Goal: Information Seeking & Learning: Learn about a topic

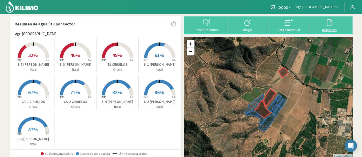
click at [324, 26] on div at bounding box center [330, 22] width 38 height 8
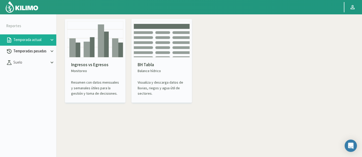
click at [33, 52] on p "Temporadas pasadas" at bounding box center [30, 51] width 37 height 6
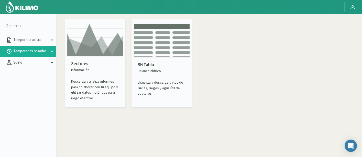
click at [89, 51] on img at bounding box center [95, 38] width 56 height 35
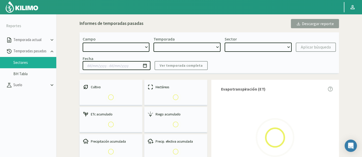
select select "0: Object"
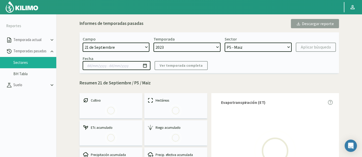
select select "0: 2023"
select select "0: Object"
type input "20/10/2023 - 13/06/2024"
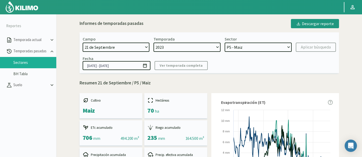
click at [124, 43] on select "21 de Septiembre 8 Fuegos Acograpes - Ag. Carlos Muñoz Herrera Acograpes - Ag. …" at bounding box center [116, 47] width 67 height 9
select select "44: Object"
click at [116, 53] on div "Campo [DATE] 8 Fuegos Acograpes - Ag. [PERSON_NAME] - Ag. [GEOGRAPHIC_DATA] Aco…" at bounding box center [210, 52] width 260 height 41
click at [116, 46] on select "21 de Septiembre 8 Fuegos Acograpes - Ag. Carlos Muñoz Herrera Acograpes - Ag. …" at bounding box center [116, 47] width 67 height 9
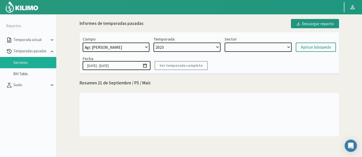
select select
select select "2: 2024"
select select "7: Object"
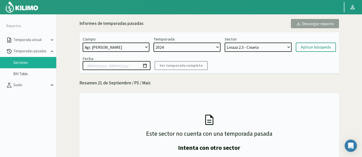
click at [135, 50] on select "21 de Septiembre 8 Fuegos Acograpes - Ag. Carlos Muñoz Herrera Acograpes - Ag. …" at bounding box center [116, 47] width 67 height 9
select select "49: Object"
click at [83, 43] on select "21 de Septiembre 8 Fuegos Acograpes - Ag. Carlos Muñoz Herrera Acograpes - Ag. …" at bounding box center [116, 47] width 67 height 9
click at [212, 47] on select "2024 2023" at bounding box center [187, 47] width 67 height 9
click at [252, 46] on select "Arra - Uva L1.2 Arra Media - Uva L1.3 Arra Nueva - Uva T2-1 LAPINS - [PERSON_NA…" at bounding box center [258, 47] width 67 height 9
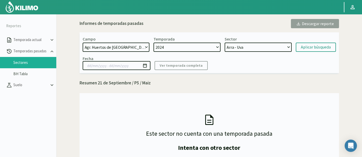
click at [267, 45] on select "Arra - Uva L1.2 Arra Media - Uva L1.3 Arra Nueva - Uva T2-1 LAPINS - [PERSON_NA…" at bounding box center [258, 47] width 67 height 9
select select "41: Object"
click at [225, 43] on select "Arra - Uva L1.2 Arra Media - Uva L1.3 Arra Nueva - Uva T2-1 LAPINS - [PERSON_NA…" at bounding box center [258, 47] width 67 height 9
click at [323, 49] on div "Aplicar búsqueda" at bounding box center [316, 47] width 30 height 6
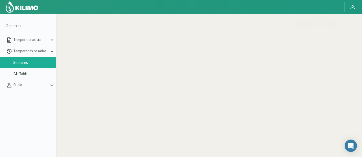
select select "49: Object"
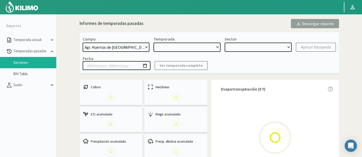
type input "01/07/2024 - 17/09/2024"
select select "0: 2024"
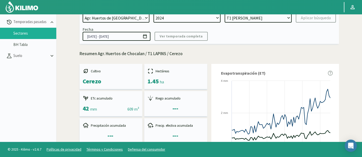
click at [251, 20] on select "Arra - Uva L1.2 Arra Media - Uva L1.3 Arra Nueva - Uva T2-1 LAPINS - [PERSON_NA…" at bounding box center [258, 17] width 67 height 9
drag, startPoint x: 137, startPoint y: 39, endPoint x: 80, endPoint y: 37, distance: 57.7
click at [80, 37] on div "Campo [DATE] 8 Fuegos Acograpes - Ag. [PERSON_NAME] - Ag. [GEOGRAPHIC_DATA] Aco…" at bounding box center [210, 23] width 260 height 41
click at [243, 19] on select "Arra - Uva L1.2 Arra Media - Uva L1.3 Arra Nueva - Uva T2-1 LAPINS - [PERSON_NA…" at bounding box center [258, 17] width 67 height 9
select select "12: Object"
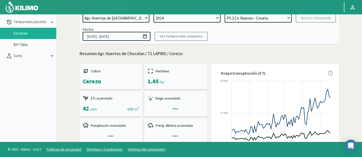
click at [225, 13] on select "Arra - Uva L1.2 Arra Media - Uva L1.3 Arra Nueva - Uva T2-1 LAPINS - [PERSON_NA…" at bounding box center [258, 17] width 67 height 9
click at [312, 19] on div "Aplicar búsqueda" at bounding box center [316, 18] width 30 height 6
type input "[DATE] - [DATE]"
select select "26: Object"
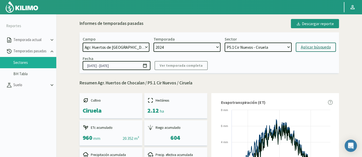
click at [278, 45] on select "Arra - Uva L1.2 Arra Media - Uva L1.3 Arra Nueva - Uva T2-1 LAPINS - [PERSON_NA…" at bounding box center [258, 47] width 67 height 9
select select "25: Object"
click at [225, 43] on select "Arra - Uva L1.2 Arra Media - Uva L1.3 Arra Nueva - Uva T2-1 LAPINS - [PERSON_NA…" at bounding box center [258, 47] width 67 height 9
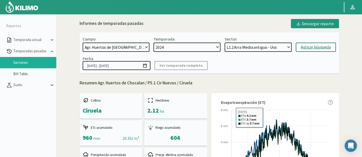
click at [324, 43] on button "Aplicar búsqueda" at bounding box center [316, 47] width 40 height 9
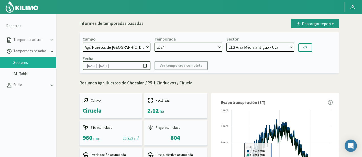
type input "01/07/2024 - 28/11/2024"
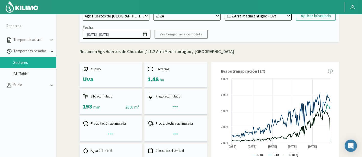
scroll to position [28, 0]
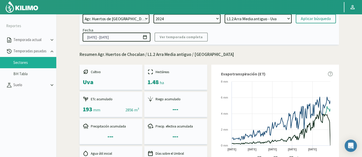
drag, startPoint x: 134, startPoint y: 35, endPoint x: 67, endPoint y: 34, distance: 66.6
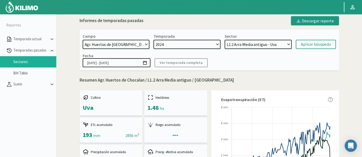
scroll to position [0, 0]
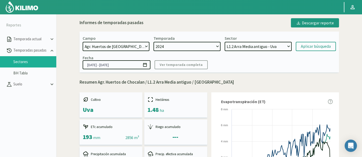
click at [281, 45] on select "Arra - Uva L1.2 Arra Media - Uva L1.3 Arra Nueva - Uva T2-1 LAPINS - [PERSON_NA…" at bounding box center [258, 46] width 67 height 9
click at [267, 49] on select "Arra - Uva L1.2 Arra Media - Uva L1.3 Arra Nueva - Uva T2-1 LAPINS - [PERSON_NA…" at bounding box center [258, 46] width 67 height 9
click at [225, 42] on select "Arra - Uva L1.2 Arra Media - Uva L1.3 Arra Nueva - Uva T2-1 LAPINS - [PERSON_NA…" at bounding box center [258, 46] width 67 height 9
click at [321, 45] on div "Aplicar búsqueda" at bounding box center [316, 46] width 30 height 6
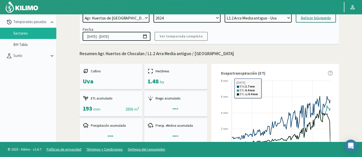
click at [275, 13] on div at bounding box center [169, 7] width 338 height 14
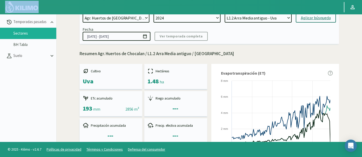
click at [275, 13] on div at bounding box center [169, 7] width 338 height 14
click at [275, 18] on select "Arra - Uva L1.2 Arra Media - Uva L1.3 Arra Nueva - Uva T2-1 LAPINS - [PERSON_NA…" at bounding box center [258, 17] width 67 height 9
drag, startPoint x: 313, startPoint y: 30, endPoint x: 274, endPoint y: 19, distance: 40.4
click at [311, 30] on div "Fecha 01/07/2024 - 28/11/2024 Ver temporada completa" at bounding box center [210, 34] width 254 height 14
click at [273, 19] on select "Arra - Uva L1.2 Arra Media - Uva L1.3 Arra Nueva - Uva T2-1 LAPINS - [PERSON_NA…" at bounding box center [258, 17] width 67 height 9
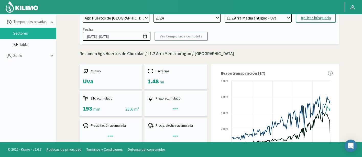
select select "55: Object"
click at [225, 13] on select "Arra - Uva L1.2 Arra Media - Uva L1.3 Arra Nueva - Uva T2-1 LAPINS - [PERSON_NA…" at bounding box center [258, 17] width 67 height 9
click at [320, 18] on div "Aplicar búsqueda" at bounding box center [316, 18] width 30 height 6
type input "01/07/2024 - 17/09/2024"
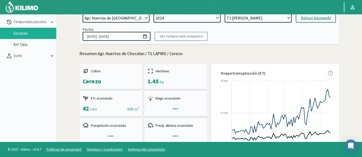
click at [262, 23] on div "Campo [DATE] 8 Fuegos Acograpes - Ag. [PERSON_NAME] - Ag. [GEOGRAPHIC_DATA] Aco…" at bounding box center [210, 23] width 260 height 41
click at [261, 18] on select "Arra - Uva L1.2 Arra Media - Uva L1.3 Arra Nueva - Uva T2-1 LAPINS - [PERSON_NA…" at bounding box center [258, 17] width 67 height 9
click at [225, 13] on select "Arra - Uva L1.2 Arra Media - Uva L1.3 Arra Nueva - Uva T2-1 LAPINS - [PERSON_NA…" at bounding box center [258, 17] width 67 height 9
click at [319, 14] on button "Aplicar búsqueda" at bounding box center [316, 17] width 40 height 9
click at [252, 17] on select "Arra - Uva L1.2 Arra Media - Uva L1.3 Arra Nueva - Uva T2-1 LAPINS - [PERSON_NA…" at bounding box center [258, 17] width 67 height 9
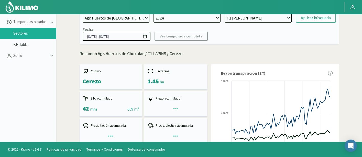
click at [252, 17] on select "Arra - Uva L1.2 Arra Media - Uva L1.3 Arra Nueva - Uva T2-1 LAPINS - [PERSON_NA…" at bounding box center [258, 17] width 67 height 9
click at [201, 51] on p "Resumen Agr. Huertos de Chocalan / T1 LAPINS / Cerezo" at bounding box center [210, 53] width 260 height 7
drag, startPoint x: 148, startPoint y: 53, endPoint x: 167, endPoint y: 53, distance: 19.5
click at [167, 53] on p "Resumen Agr. Huertos de Chocalan / T1 LAPINS / Cerezo" at bounding box center [210, 53] width 260 height 7
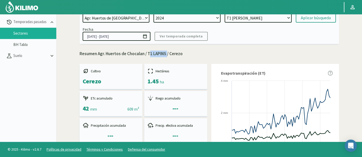
copy p "T1 LAPINS"
drag, startPoint x: 122, startPoint y: 37, endPoint x: 68, endPoint y: 33, distance: 54.0
click at [85, 35] on input "01/07/2024 - 17/09/2024" at bounding box center [117, 36] width 68 height 9
click at [86, 35] on input "01/07/2024 - 17/09/2024" at bounding box center [117, 36] width 68 height 9
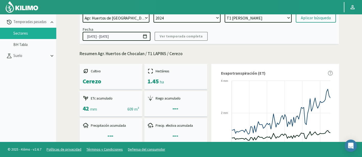
click at [86, 35] on input "01/07/2024 - 17/09/2024" at bounding box center [117, 36] width 68 height 9
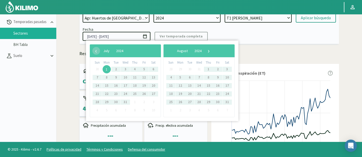
click at [326, 55] on p "Resumen Agr. Huertos de Chocalan / T1 LAPINS / Cerezo" at bounding box center [210, 53] width 260 height 7
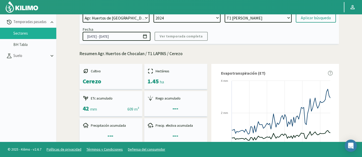
click at [276, 18] on select "Arra - Uva L1.2 Arra Media - Uva L1.3 Arra Nueva - Uva T2-1 LAPINS - [PERSON_NA…" at bounding box center [258, 17] width 67 height 9
click at [225, 13] on select "Arra - Uva L1.2 Arra Media - Uva L1.3 Arra Nueva - Uva T2-1 LAPINS - [PERSON_NA…" at bounding box center [258, 17] width 67 height 9
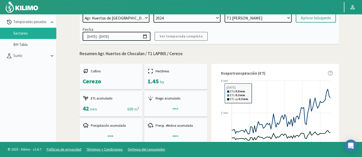
click at [271, 15] on select "Arra - Uva L1.2 Arra Media - Uva L1.3 Arra Nueva - Uva T2-1 LAPINS - [PERSON_NA…" at bounding box center [258, 17] width 67 height 9
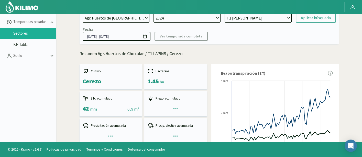
select select "82: Object"
click at [225, 13] on select "Arra - Uva L1.2 Arra Media - Uva L1.3 Arra Nueva - Uva T2-1 LAPINS - [PERSON_NA…" at bounding box center [258, 17] width 67 height 9
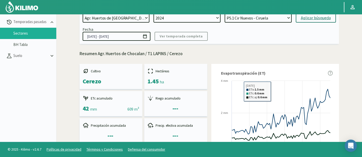
click at [317, 21] on button "Aplicar búsqueda" at bounding box center [316, 17] width 40 height 9
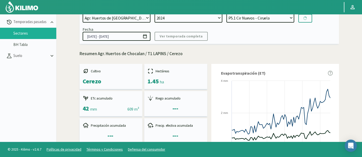
type input "[DATE] - [DATE]"
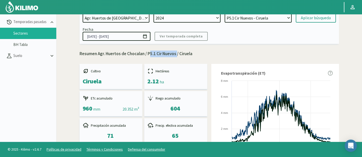
drag, startPoint x: 152, startPoint y: 54, endPoint x: 176, endPoint y: 57, distance: 23.9
click at [176, 57] on p "Resumen Agr. Huertos de Chocalan / P5.1 Cir Nuevos / Ciruela" at bounding box center [210, 53] width 260 height 7
copy p "P5.1 Cir Nuevos"
drag, startPoint x: 85, startPoint y: 36, endPoint x: 124, endPoint y: 36, distance: 38.9
click at [124, 36] on input "[DATE] - [DATE]" at bounding box center [117, 36] width 68 height 9
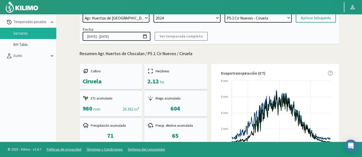
click at [270, 12] on div at bounding box center [169, 7] width 338 height 14
click at [273, 16] on select "Arra - Uva L1.2 Arra Media - Uva L1.3 Arra Nueva - Uva T2-1 LAPINS - [PERSON_NA…" at bounding box center [258, 17] width 67 height 9
click at [225, 13] on select "Arra - Uva L1.2 Arra Media - Uva L1.3 Arra Nueva - Uva T2-1 LAPINS - [PERSON_NA…" at bounding box center [258, 17] width 67 height 9
click at [320, 16] on div "Aplicar búsqueda" at bounding box center [316, 18] width 30 height 6
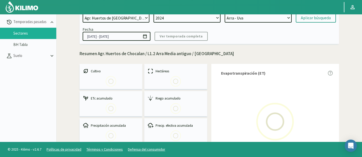
select select "109: Object"
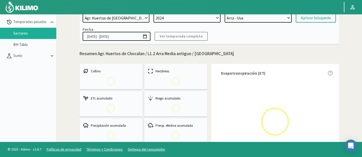
type input "01/07/2024 - 28/11/2024"
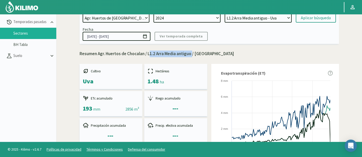
drag, startPoint x: 148, startPoint y: 55, endPoint x: 192, endPoint y: 54, distance: 43.8
click at [192, 54] on p "Resumen Agr. Huertos de Chocalan / L1.2 Arra Media antiguo / Uva" at bounding box center [210, 53] width 260 height 7
copy p "L1.2 Arra Media antiguo"
click at [221, 56] on p "Resumen Agr. Huertos de Chocalan / L1.2 Arra Media antiguo / Uva" at bounding box center [210, 53] width 260 height 7
drag, startPoint x: 134, startPoint y: 33, endPoint x: 60, endPoint y: 40, distance: 74.4
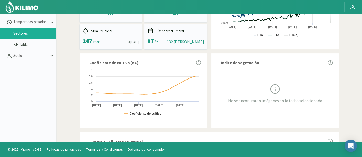
scroll to position [14, 0]
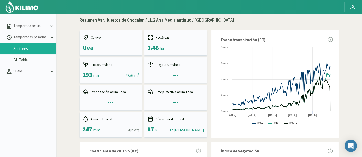
click at [320, 18] on p "Resumen Agr. Huertos de Chocalan / L1.2 Arra Media antiguo / Uva" at bounding box center [210, 20] width 260 height 7
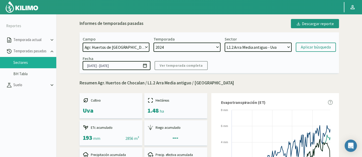
scroll to position [0, 0]
click at [272, 46] on select "Arra - Uva L1.2 Arra Media - Uva L1.3 Arra Nueva - Uva T2-1 LAPINS - [PERSON_NA…" at bounding box center [258, 47] width 67 height 9
select select "108: Object"
click at [225, 43] on select "Arra - Uva L1.2 Arra Media - Uva L1.3 Arra Nueva - Uva T2-1 LAPINS - [PERSON_NA…" at bounding box center [258, 47] width 67 height 9
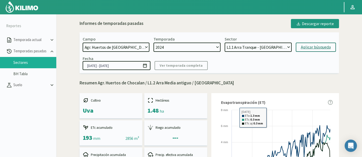
click at [310, 47] on div "Aplicar búsqueda" at bounding box center [316, 47] width 30 height 6
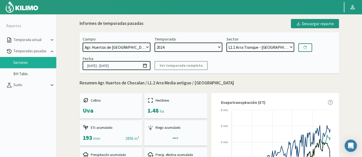
type input "01/07/2024 - 17/09/2024"
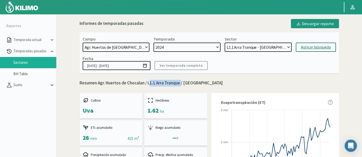
drag, startPoint x: 149, startPoint y: 84, endPoint x: 181, endPoint y: 85, distance: 32.0
click at [181, 85] on p "Resumen Agr. Huertos de Chocalan / L1.1 Arra Tranque / Uva" at bounding box center [210, 83] width 260 height 7
copy p "L1.1 Arra Tranque"
drag, startPoint x: 86, startPoint y: 66, endPoint x: 127, endPoint y: 67, distance: 41.3
click at [127, 67] on input "01/07/2024 - 17/09/2024" at bounding box center [117, 65] width 68 height 9
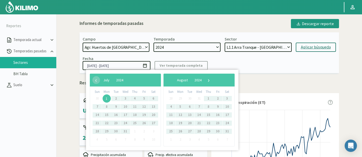
click at [304, 68] on div "Fecha 01/07/2024 - 17/09/2024 Ver temporada completa" at bounding box center [210, 63] width 254 height 14
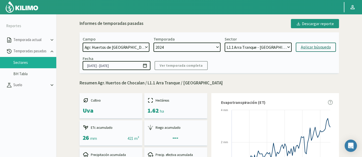
click at [262, 46] on select "Arra - Uva L1.2 Arra Media - Uva L1.3 Arra Nueva - Uva T2-1 LAPINS - [PERSON_NA…" at bounding box center [258, 47] width 67 height 9
select select "121: Object"
click at [225, 43] on select "Arra - Uva L1.2 Arra Media - Uva L1.3 Arra Nueva - Uva T2-1 LAPINS - [PERSON_NA…" at bounding box center [258, 47] width 67 height 9
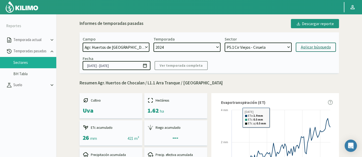
click at [310, 51] on button "Aplicar búsqueda" at bounding box center [316, 47] width 40 height 9
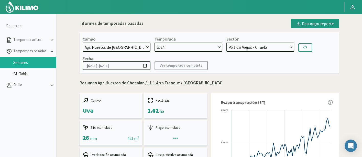
type input "[DATE] - [DATE]"
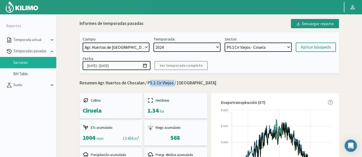
drag, startPoint x: 148, startPoint y: 84, endPoint x: 174, endPoint y: 85, distance: 26.1
click at [174, 85] on p "Resumen Agr. Huertos de Chocalan / P5.1 Cir Viejos / Ciruela" at bounding box center [210, 83] width 260 height 7
copy p "P5.1 Cir Viejos"
drag, startPoint x: 88, startPoint y: 65, endPoint x: 125, endPoint y: 66, distance: 37.9
click at [125, 66] on input "[DATE] - [DATE]" at bounding box center [117, 65] width 68 height 9
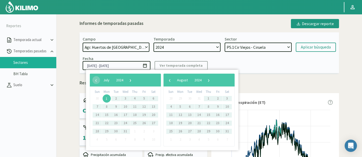
click at [314, 81] on p "Resumen Agr. Huertos de Chocalan / P5.1 Cir Viejos / Ciruela" at bounding box center [210, 83] width 260 height 7
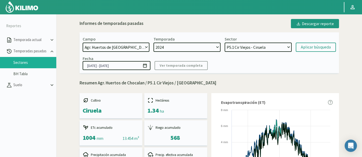
click at [284, 49] on select "Arra - Uva L1.2 Arra Media - Uva L1.3 Arra Nueva - Uva T2-1 LAPINS - [PERSON_NA…" at bounding box center [258, 47] width 67 height 9
select select "134: Object"
click at [225, 43] on select "Arra - Uva L1.2 Arra Media - Uva L1.3 Arra Nueva - Uva T2-1 LAPINS - [PERSON_NA…" at bounding box center [258, 47] width 67 height 9
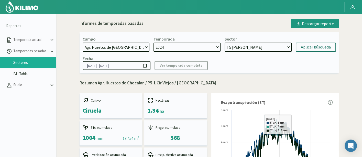
click at [305, 44] on button "Aplicar búsqueda" at bounding box center [316, 47] width 40 height 9
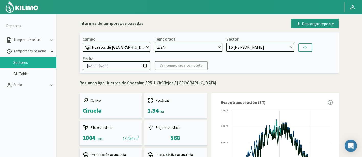
type input "01/07/2024 - 17/09/2024"
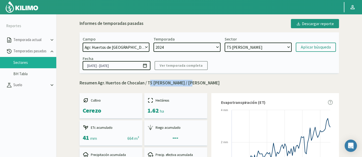
drag, startPoint x: 148, startPoint y: 82, endPoint x: 188, endPoint y: 82, distance: 40.5
click at [188, 82] on p "Resumen Agr. Huertos de Chocalan / T5 SANTINA Y LAPINS / Cerezo" at bounding box center [210, 83] width 260 height 7
copy p "T5 SANTINA Y LAPINS"
drag, startPoint x: 84, startPoint y: 64, endPoint x: 133, endPoint y: 51, distance: 50.9
click at [132, 65] on input "01/07/2024 - 17/09/2024" at bounding box center [117, 65] width 68 height 9
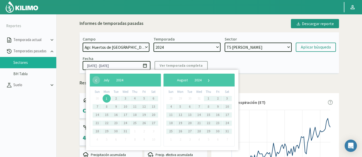
scroll to position [29, 0]
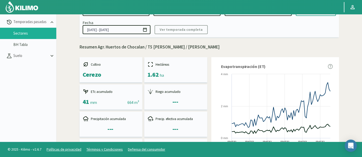
scroll to position [0, 0]
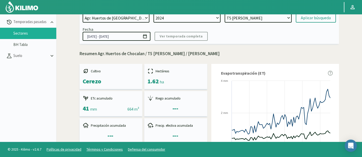
click at [241, 19] on select "Arra - Uva L1.2 Arra Media - Uva L1.3 Arra Nueva - Uva T2-1 LAPINS - [PERSON_NA…" at bounding box center [258, 17] width 67 height 9
select select "147: Object"
click at [225, 13] on select "Arra - Uva L1.2 Arra Media - Uva L1.3 Arra Nueva - Uva T2-1 LAPINS - [PERSON_NA…" at bounding box center [258, 17] width 67 height 9
click at [319, 18] on div "Aplicar búsqueda" at bounding box center [316, 18] width 30 height 6
type input "[DATE] - [DATE]"
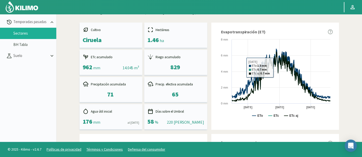
scroll to position [13, 0]
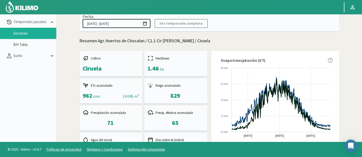
click at [149, 41] on p "Resumen Agr. Huertos de Chocalan / C1.1 Cir Larry / Ciruela" at bounding box center [210, 41] width 260 height 7
drag, startPoint x: 149, startPoint y: 40, endPoint x: 173, endPoint y: 40, distance: 24.1
click at [173, 40] on p "Resumen Agr. Huertos de Chocalan / C1.1 Cir Larry / Ciruela" at bounding box center [210, 41] width 260 height 7
copy p "C1.1 Cir Larry"
drag, startPoint x: 87, startPoint y: 21, endPoint x: 123, endPoint y: 25, distance: 36.3
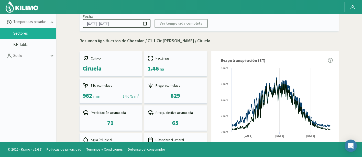
click at [123, 25] on input "[DATE] - [DATE]" at bounding box center [117, 23] width 68 height 9
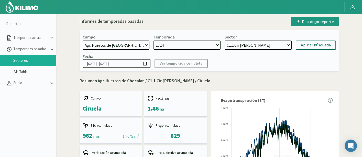
scroll to position [0, 0]
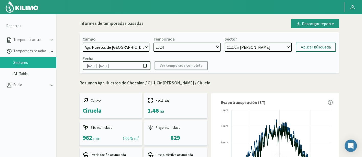
click at [271, 38] on div "Sector Arra - Uva L1.2 Arra Media - Uva L1.3 Arra Nueva - Uva T2-1 LAPINS - Cer…" at bounding box center [258, 43] width 67 height 15
click at [276, 50] on select "Arra - Uva L1.2 Arra Media - Uva L1.3 Arra Nueva - Uva T2-1 LAPINS - [PERSON_NA…" at bounding box center [258, 47] width 67 height 9
click at [225, 43] on select "Arra - Uva L1.2 Arra Media - Uva L1.3 Arra Nueva - Uva T2-1 LAPINS - [PERSON_NA…" at bounding box center [258, 47] width 67 height 9
click at [310, 44] on button "Aplicar búsqueda" at bounding box center [316, 47] width 40 height 9
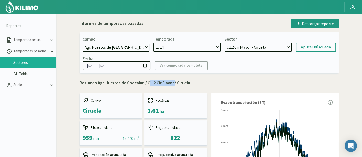
drag, startPoint x: 158, startPoint y: 83, endPoint x: 175, endPoint y: 83, distance: 16.9
click at [175, 83] on p "Resumen Agr. Huertos de Chocalan / C1.2 Cir Flavor / Ciruela" at bounding box center [210, 83] width 260 height 7
copy p "C1.2 Cir Flavor"
drag, startPoint x: 87, startPoint y: 62, endPoint x: 136, endPoint y: 62, distance: 48.9
click at [136, 62] on input "[DATE] - [DATE]" at bounding box center [117, 65] width 68 height 9
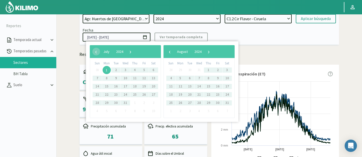
click at [326, 73] on div "Evapotranspiración (ET)" at bounding box center [277, 74] width 112 height 6
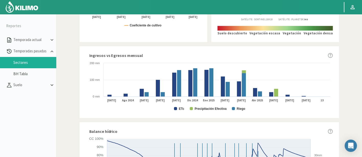
scroll to position [285, 0]
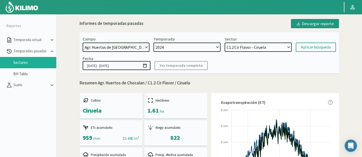
click at [260, 51] on select "Arra - Uva L1.2 Arra Media - Uva L1.3 Arra Nueva - Uva T2-1 LAPINS - [PERSON_NA…" at bounding box center [258, 47] width 67 height 9
click at [259, 45] on select "Arra - Uva L1.2 Arra Media - Uva L1.3 Arra Nueva - Uva T2-1 LAPINS - [PERSON_NA…" at bounding box center [258, 47] width 67 height 9
click at [225, 43] on select "Arra - Uva L1.2 Arra Media - Uva L1.3 Arra Nueva - Uva T2-1 LAPINS - [PERSON_NA…" at bounding box center [258, 47] width 67 height 9
click at [314, 49] on div "Aplicar búsqueda" at bounding box center [316, 47] width 30 height 6
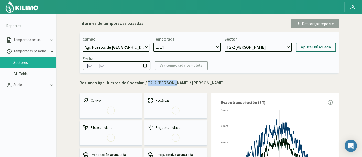
copy p "T2-2 SANTINA"
drag, startPoint x: 147, startPoint y: 80, endPoint x: 173, endPoint y: 85, distance: 26.5
click at [173, 85] on p "Resumen Agr. Huertos de Chocalan / T2-2 SANTINA / Cerezo" at bounding box center [210, 83] width 260 height 7
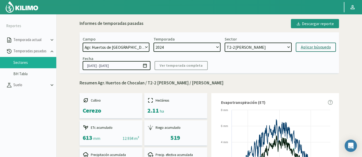
drag, startPoint x: 82, startPoint y: 63, endPoint x: 131, endPoint y: 65, distance: 48.2
click at [131, 65] on input "[DATE] - [DATE]" at bounding box center [117, 65] width 68 height 9
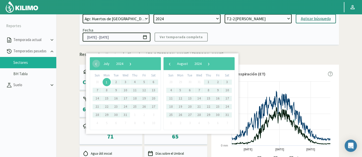
click at [263, 81] on rect at bounding box center [275, 122] width 115 height 87
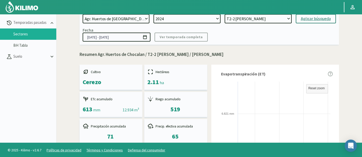
click at [279, 23] on select "Arra - Uva L1.2 Arra Media - Uva L1.3 Arra Nueva - Uva T2-1 LAPINS - [PERSON_NA…" at bounding box center [258, 18] width 67 height 9
click at [225, 14] on select "Arra - Uva L1.2 Arra Media - Uva L1.3 Arra Nueva - Uva T2-1 LAPINS - [PERSON_NA…" at bounding box center [258, 18] width 67 height 9
click at [311, 22] on div "Aplicar búsqueda" at bounding box center [316, 19] width 30 height 6
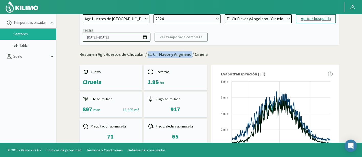
drag, startPoint x: 147, startPoint y: 55, endPoint x: 192, endPoint y: 53, distance: 45.1
click at [192, 53] on p "Resumen Agr. Huertos de Chocalan / E1 Cir Flavor y Angeleno / Ciruela" at bounding box center [210, 54] width 260 height 7
copy p "E1 Cir Flavor y Angeleno"
drag, startPoint x: 135, startPoint y: 37, endPoint x: 39, endPoint y: 34, distance: 95.6
click at [39, 34] on section "Reportes Temporada actual Temporadas pasadas Sectores BH Tabla Suelo Para visua…" at bounding box center [181, 64] width 362 height 157
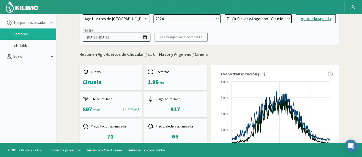
click at [316, 51] on p "Resumen Agr. Huertos de Chocalan / E1 Cir Flavor y Angeleno / Ciruela" at bounding box center [210, 54] width 260 height 7
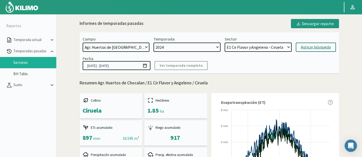
click at [285, 46] on select "Arra - Uva L1.2 Arra Media - Uva L1.3 Arra Nueva - Uva T2-1 LAPINS - [PERSON_NA…" at bounding box center [258, 47] width 67 height 9
click at [225, 43] on select "Arra - Uva L1.2 Arra Media - Uva L1.3 Arra Nueva - Uva T2-1 LAPINS - [PERSON_NA…" at bounding box center [258, 47] width 67 height 9
click at [307, 44] on div "Aplicar búsqueda" at bounding box center [316, 47] width 30 height 6
select select "213: Object"
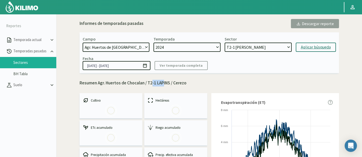
drag, startPoint x: 149, startPoint y: 81, endPoint x: 161, endPoint y: 83, distance: 12.4
click at [161, 83] on p "Resumen Agr. Huertos de Chocalan / T2-1 LAPINS / [PERSON_NAME]" at bounding box center [210, 83] width 260 height 7
drag, startPoint x: 169, startPoint y: 84, endPoint x: 149, endPoint y: 84, distance: 20.5
click at [149, 84] on p "Resumen Agr. Huertos de Chocalan / T2-1 LAPINS / [PERSON_NAME]" at bounding box center [210, 83] width 260 height 7
click at [160, 93] on div "Hectáreas" at bounding box center [175, 105] width 63 height 25
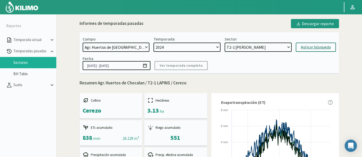
drag, startPoint x: 85, startPoint y: 65, endPoint x: 129, endPoint y: 55, distance: 46.0
click at [127, 62] on input "[DATE] - [DATE]" at bounding box center [117, 65] width 68 height 9
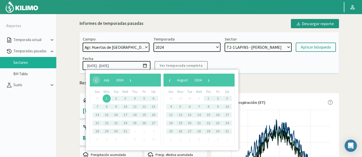
select select "49: Object"
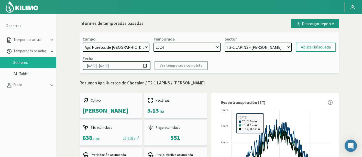
click at [255, 50] on select "Arra - Uva L1.2 Arra Media - Uva L1.3 Arra Nueva - Uva T2-1 LAPINS - [PERSON_NA…" at bounding box center [258, 47] width 67 height 9
select select "212: Object"
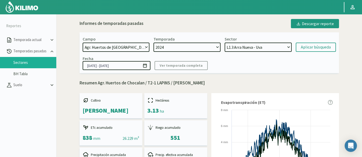
click at [225, 43] on select "Arra - Uva L1.2 Arra Media - Uva L1.3 Arra Nueva - Uva T2-1 LAPINS - [PERSON_NA…" at bounding box center [258, 47] width 67 height 9
click at [314, 52] on div "Campo [DATE] 8 Fuegos Acograpes - Ag. [PERSON_NAME] - Ag. [GEOGRAPHIC_DATA] Aco…" at bounding box center [210, 52] width 260 height 41
click at [316, 49] on div "Aplicar búsqueda" at bounding box center [316, 47] width 30 height 6
type input "[DATE] - [DATE]"
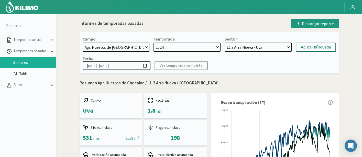
click at [243, 43] on select "Arra - Uva L1.2 Arra Media - Uva L1.3 Arra Nueva - Uva T2-1 LAPINS - [PERSON_NA…" at bounding box center [258, 47] width 67 height 9
drag, startPoint x: 152, startPoint y: 81, endPoint x: 149, endPoint y: 83, distance: 3.7
click at [152, 81] on p "Resumen Agr. Huertos de Chocalan / L1.3 Arra Nueva / [GEOGRAPHIC_DATA]" at bounding box center [210, 83] width 260 height 7
click at [146, 84] on p "Resumen Agr. Huertos de Chocalan / L1.3 Arra Nueva / [GEOGRAPHIC_DATA]" at bounding box center [210, 83] width 260 height 7
drag, startPoint x: 148, startPoint y: 84, endPoint x: 178, endPoint y: 84, distance: 30.5
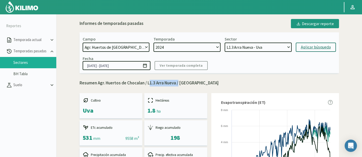
click at [178, 84] on p "Resumen Agr. Huertos de Chocalan / L1.3 Arra Nueva / [GEOGRAPHIC_DATA]" at bounding box center [210, 83] width 260 height 7
copy p "L1.3 Arra Nueva"
drag, startPoint x: 85, startPoint y: 65, endPoint x: 129, endPoint y: 65, distance: 43.8
click at [129, 65] on input "[DATE] - [DATE]" at bounding box center [117, 65] width 68 height 9
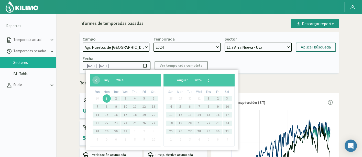
click at [323, 73] on div "Campo [DATE] 8 Fuegos Acograpes - Ag. [PERSON_NAME] - Ag. [GEOGRAPHIC_DATA] Aco…" at bounding box center [210, 52] width 260 height 41
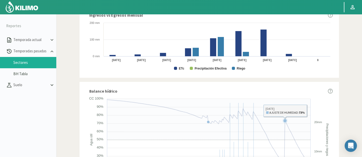
scroll to position [212, 0]
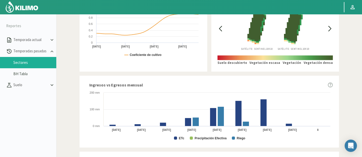
click at [347, 59] on div "Informes de temporadas pasadas Descargar reporte Campo: Agr. Huertos de Chocala…" at bounding box center [209, 43] width 301 height 478
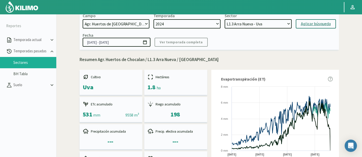
scroll to position [0, 0]
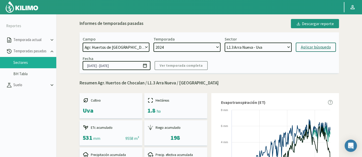
drag, startPoint x: 241, startPoint y: 43, endPoint x: 243, endPoint y: 47, distance: 4.9
click at [241, 43] on select "Arra - Uva L1.2 Arra Media - Uva L1.3 Arra Nueva - Uva T2-1 LAPINS - [PERSON_NA…" at bounding box center [258, 47] width 67 height 9
click at [225, 43] on select "Arra - Uva L1.2 Arra Media - Uva L1.3 Arra Nueva - Uva T2-1 LAPINS - [PERSON_NA…" at bounding box center [258, 47] width 67 height 9
click at [314, 46] on div "Aplicar búsqueda" at bounding box center [316, 47] width 30 height 6
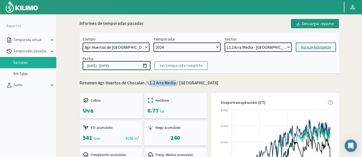
drag, startPoint x: 148, startPoint y: 84, endPoint x: 175, endPoint y: 6, distance: 82.2
click at [175, 84] on p "Resumen Agr. Huertos de Chocalan / L1.2 Arra Media / [GEOGRAPHIC_DATA]" at bounding box center [210, 83] width 260 height 7
copy p "L1.2 Arra Media"
click at [175, 84] on p "Resumen Agr. Huertos de Chocalan / L1.2 Arra Media / [GEOGRAPHIC_DATA]" at bounding box center [210, 83] width 260 height 7
drag, startPoint x: 176, startPoint y: 83, endPoint x: 148, endPoint y: 85, distance: 28.2
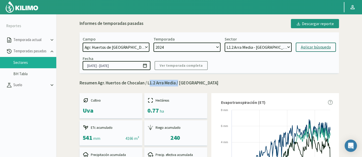
click at [148, 85] on p "Resumen Agr. Huertos de Chocalan / L1.2 Arra Media / [GEOGRAPHIC_DATA]" at bounding box center [210, 83] width 260 height 7
drag, startPoint x: 118, startPoint y: 65, endPoint x: 47, endPoint y: 65, distance: 70.7
click at [47, 65] on section "Reportes Temporada actual Temporadas pasadas Sectores BH Tabla [GEOGRAPHIC_DATA…" at bounding box center [181, 92] width 362 height 157
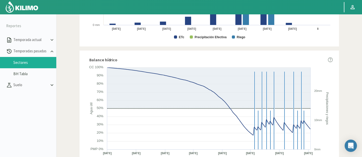
scroll to position [49, 0]
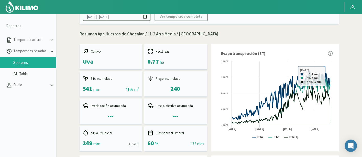
click at [310, 49] on div "Evapotranspiración (ET) Created with Highcharts 9.2.2 ETo ETc ETc aj [DATE] [DA…" at bounding box center [276, 97] width 128 height 107
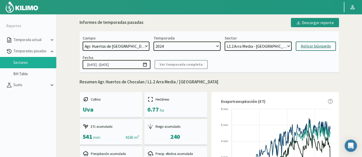
scroll to position [0, 0]
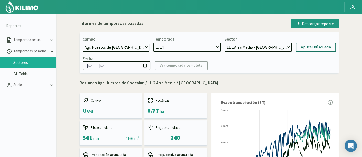
click at [281, 43] on select "Arra - Uva L1.2 Arra Media - Uva L1.3 Arra Nueva - Uva T2-1 LAPINS - [PERSON_NA…" at bounding box center [258, 47] width 67 height 9
select select "238: Object"
click at [225, 43] on select "Arra - Uva L1.2 Arra Media - Uva L1.3 Arra Nueva - Uva T2-1 LAPINS - [PERSON_NA…" at bounding box center [258, 47] width 67 height 9
click at [311, 46] on div "Aplicar búsqueda" at bounding box center [316, 47] width 30 height 6
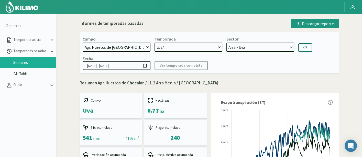
type input "[DATE] - [DATE]"
select select "252: Object"
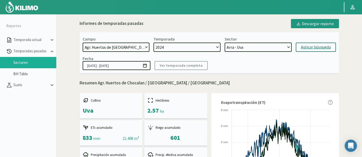
click at [153, 85] on p "Resumen Agr. Huertos de Chocalan / [GEOGRAPHIC_DATA] / [GEOGRAPHIC_DATA]" at bounding box center [210, 83] width 260 height 7
copy p "Arra"
drag, startPoint x: 130, startPoint y: 63, endPoint x: 56, endPoint y: 66, distance: 74.0
click at [49, 72] on section "Reportes Temporada actual Temporadas pasadas Sectores BH Tabla [GEOGRAPHIC_DATA…" at bounding box center [181, 92] width 362 height 157
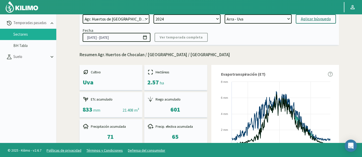
scroll to position [28, 0]
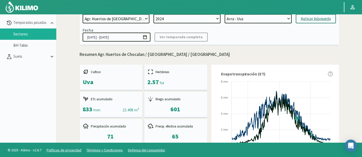
click at [178, 16] on select "2024 2023" at bounding box center [187, 18] width 67 height 9
select select "1: 2023"
click at [154, 14] on select "2024 2023" at bounding box center [187, 18] width 67 height 9
select select "266: Object"
click at [250, 21] on select "P6.2 Brocolis Canal - Brócoli P1.4 Papas E2 - Papa P1.3 Papas E1 - Papa P1.2 Pa…" at bounding box center [258, 18] width 67 height 9
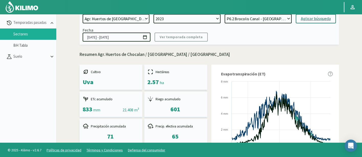
click at [214, 20] on select "2024 2023" at bounding box center [187, 18] width 67 height 9
select select "0: 2024"
click at [154, 14] on select "2024 2023" at bounding box center [187, 18] width 67 height 9
select select "286: Object"
